Goal: Find specific page/section: Find specific page/section

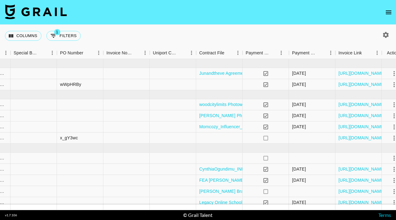
scroll to position [0, 631]
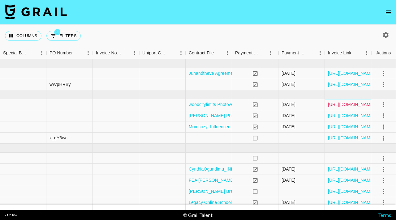
click at [343, 106] on link "[URL][DOMAIN_NAME]" at bounding box center [351, 104] width 47 height 6
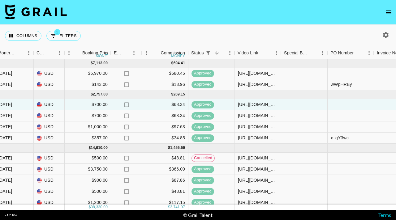
scroll to position [0, 358]
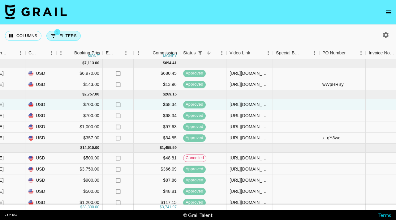
click at [66, 32] on button "1 Filters" at bounding box center [63, 36] width 34 height 10
select select "status"
select select "not"
select select "declined"
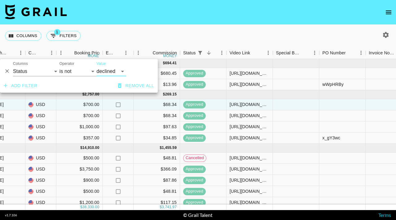
click at [126, 84] on button "Remove all" at bounding box center [135, 85] width 41 height 11
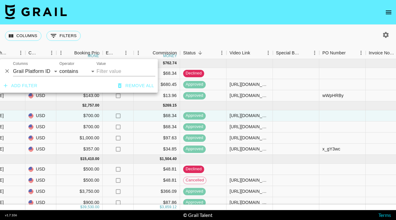
click at [237, 33] on div "Columns 0 Filters + Booking" at bounding box center [198, 36] width 396 height 22
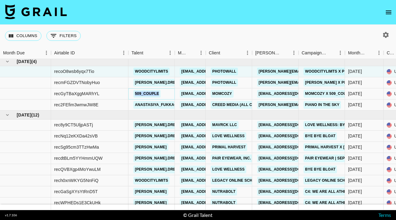
scroll to position [0, 0]
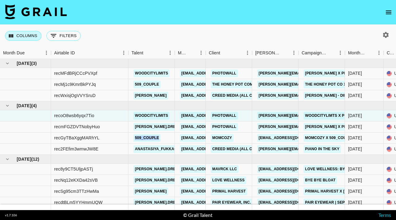
click at [28, 33] on button "Columns" at bounding box center [23, 36] width 37 height 10
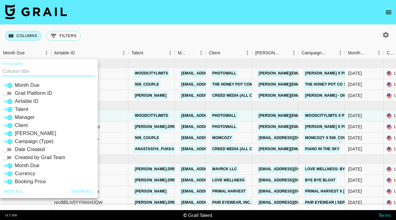
click at [28, 33] on button "Columns" at bounding box center [23, 36] width 37 height 10
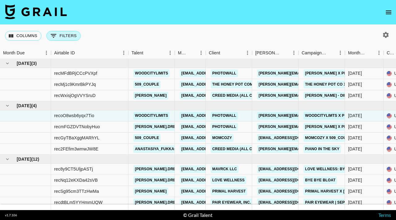
click at [64, 41] on button "0 Filters" at bounding box center [63, 36] width 34 height 10
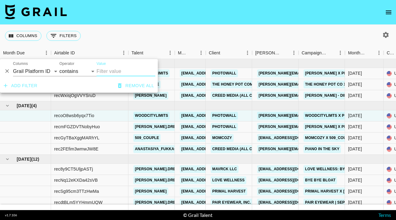
click at [161, 38] on div "Columns 0 Filters + Booking" at bounding box center [198, 36] width 396 height 22
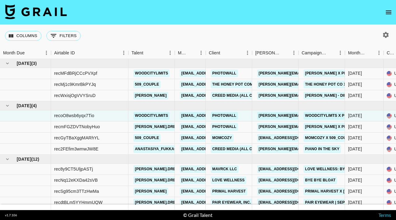
click at [389, 37] on icon "button" at bounding box center [385, 34] width 7 height 7
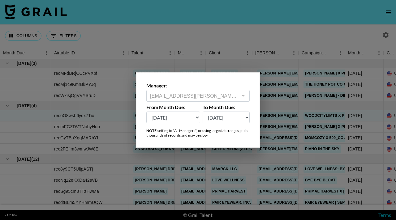
click at [171, 118] on select "[DATE] Sep '[DATE] [DATE] '[DATE] May '[DATE] Mar '[DATE] Jan '[DATE] Nov '[DAT…" at bounding box center [173, 118] width 54 height 12
select select "[DATE]"
click at [146, 112] on select "[DATE] Sep '[DATE] [DATE] '[DATE] May '[DATE] Mar '[DATE] Jan '[DATE] Nov '[DAT…" at bounding box center [173, 118] width 54 height 12
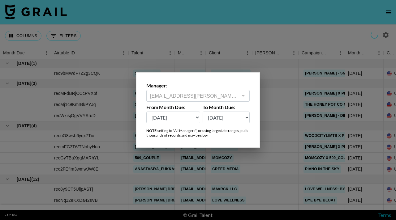
click at [185, 40] on div at bounding box center [198, 110] width 396 height 220
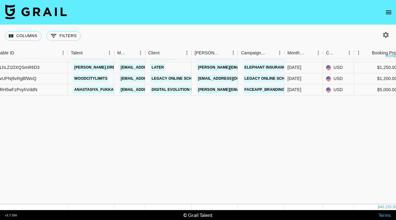
scroll to position [0, 61]
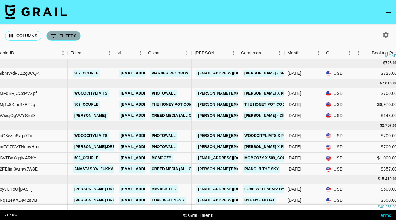
click at [58, 35] on button "0 Filters" at bounding box center [63, 36] width 34 height 10
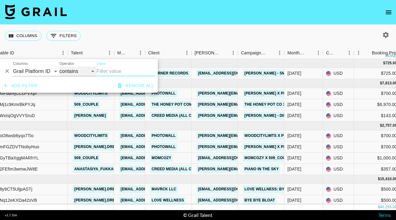
click at [83, 71] on select "contains equals starts with ends with is empty is not empty is any of" at bounding box center [77, 72] width 37 height 10
click at [59, 67] on select "contains equals starts with ends with is empty is not empty is any of" at bounding box center [77, 72] width 37 height 10
click at [83, 76] on select "contains equals starts with ends with is empty is not empty is any of" at bounding box center [77, 72] width 37 height 10
click at [125, 86] on button "Remove all" at bounding box center [135, 85] width 41 height 11
select select "contains"
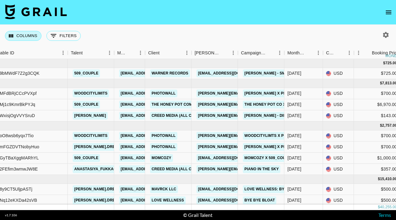
click at [29, 36] on button "Columns" at bounding box center [23, 36] width 37 height 10
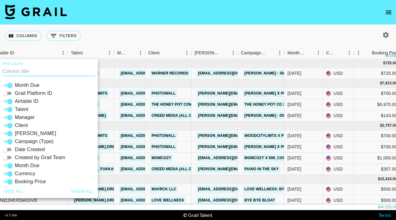
click at [103, 34] on div "Columns 0 Filters + Booking" at bounding box center [198, 36] width 396 height 22
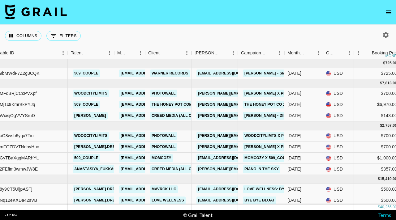
click at [384, 38] on icon "button" at bounding box center [385, 34] width 7 height 7
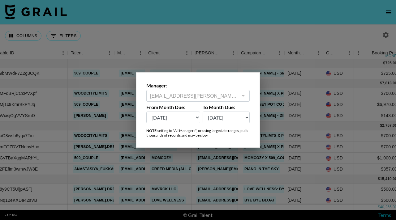
click at [172, 118] on select "[DATE] Sep '[DATE] [DATE] '[DATE] May '[DATE] Mar '[DATE] Jan '[DATE] Nov '[DAT…" at bounding box center [173, 118] width 54 height 12
select select "[DATE]"
click at [146, 112] on select "[DATE] Sep '[DATE] [DATE] '[DATE] May '[DATE] Mar '[DATE] Jan '[DATE] Nov '[DAT…" at bounding box center [173, 118] width 54 height 12
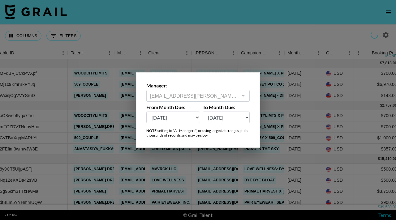
click at [275, 21] on div at bounding box center [198, 110] width 396 height 220
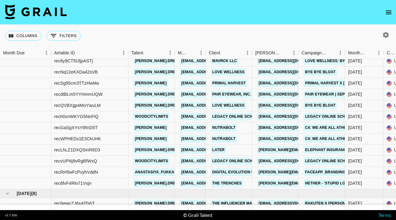
scroll to position [0, 0]
